Goal: Task Accomplishment & Management: Manage account settings

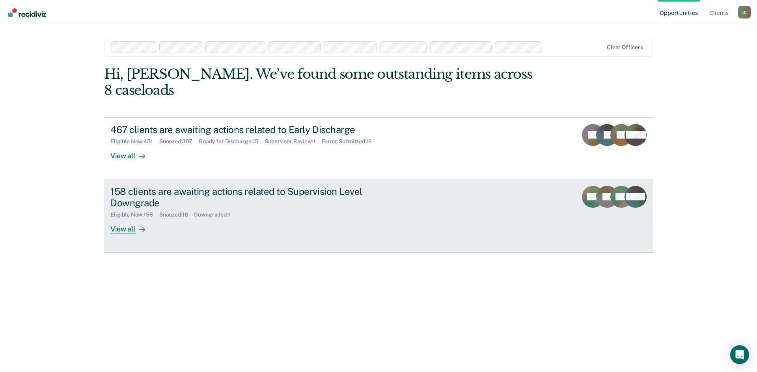
click at [187, 186] on div "158 clients are awaiting actions related to Supervision Level Downgrade" at bounding box center [248, 197] width 277 height 23
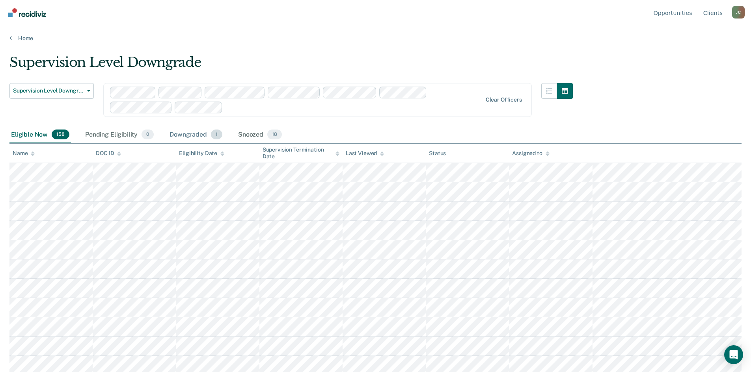
click at [186, 137] on div "Downgraded 1" at bounding box center [196, 134] width 56 height 17
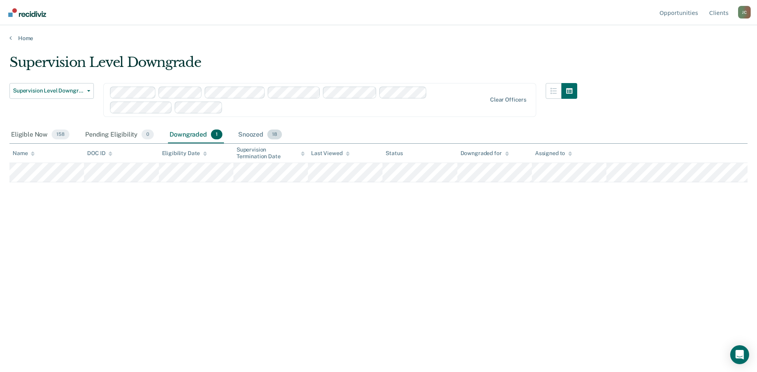
click at [245, 132] on div "Snoozed 18" at bounding box center [259, 134] width 47 height 17
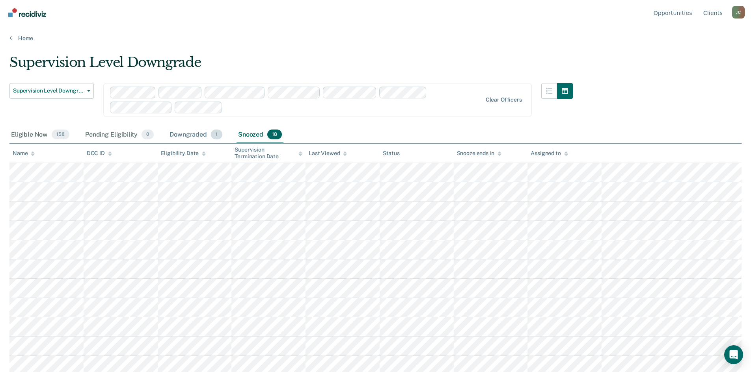
click at [184, 132] on div "Downgraded 1" at bounding box center [196, 134] width 56 height 17
